Goal: Task Accomplishment & Management: Use online tool/utility

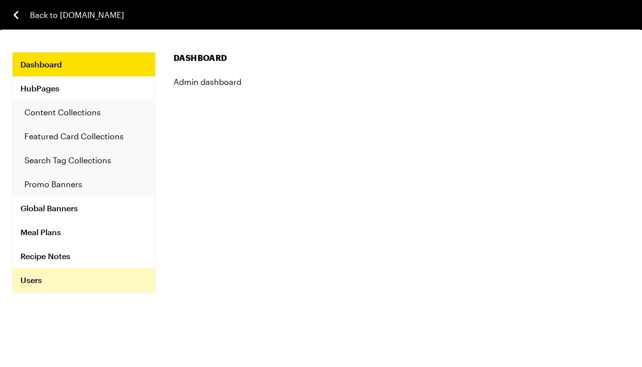
click at [43, 273] on link "Users" at bounding box center [83, 280] width 143 height 24
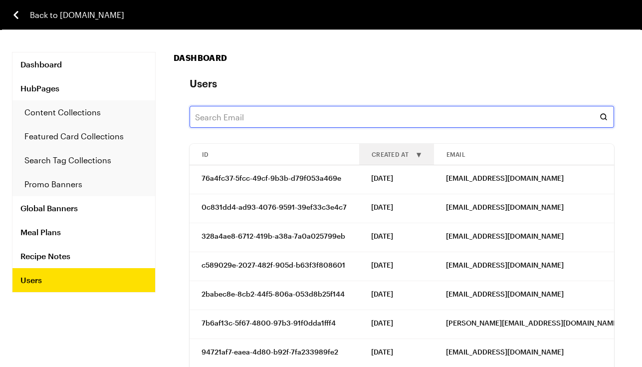
click at [237, 117] on input "text" at bounding box center [401, 117] width 424 height 22
paste input "[EMAIL_ADDRESS][DOMAIN_NAME]"
type input "[EMAIL_ADDRESS][DOMAIN_NAME]"
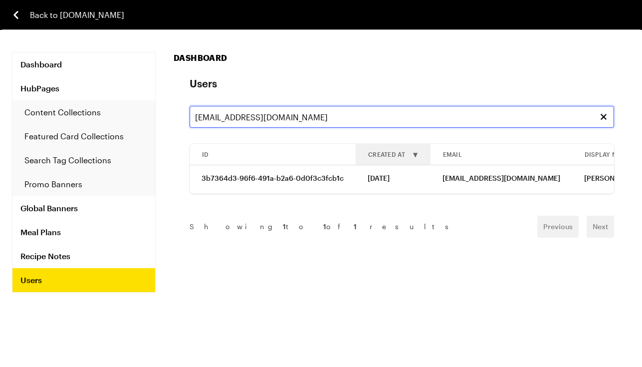
scroll to position [0, 187]
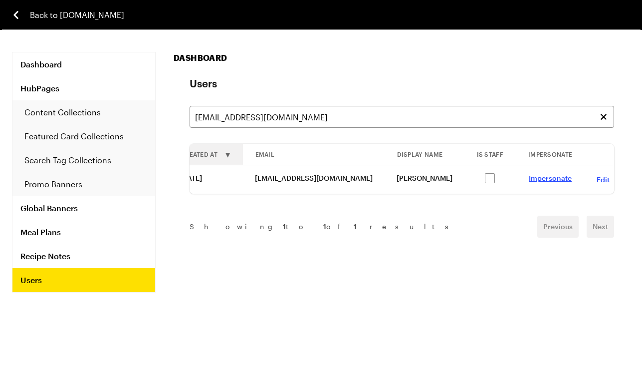
click at [538, 175] on link "Impersonate" at bounding box center [550, 178] width 43 height 8
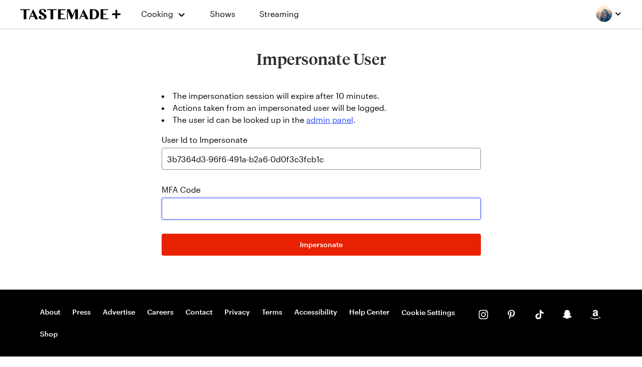
click at [188, 211] on input "text" at bounding box center [321, 208] width 319 height 22
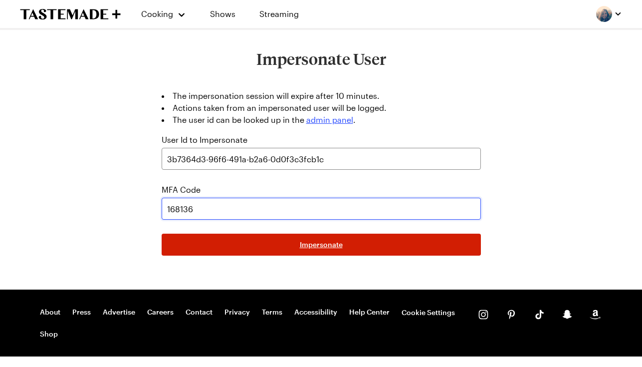
type input "168136"
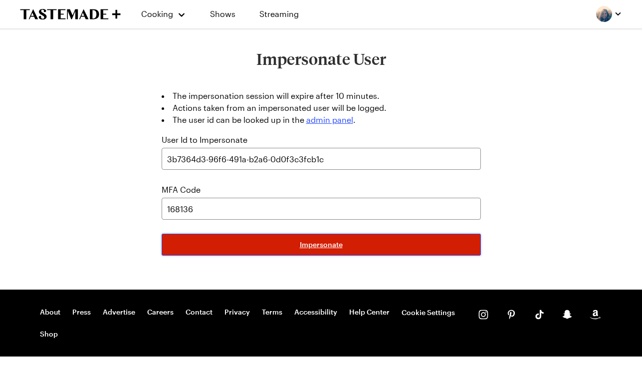
click at [336, 242] on span "Impersonate" at bounding box center [321, 244] width 43 height 10
